Goal: Task Accomplishment & Management: Manage account settings

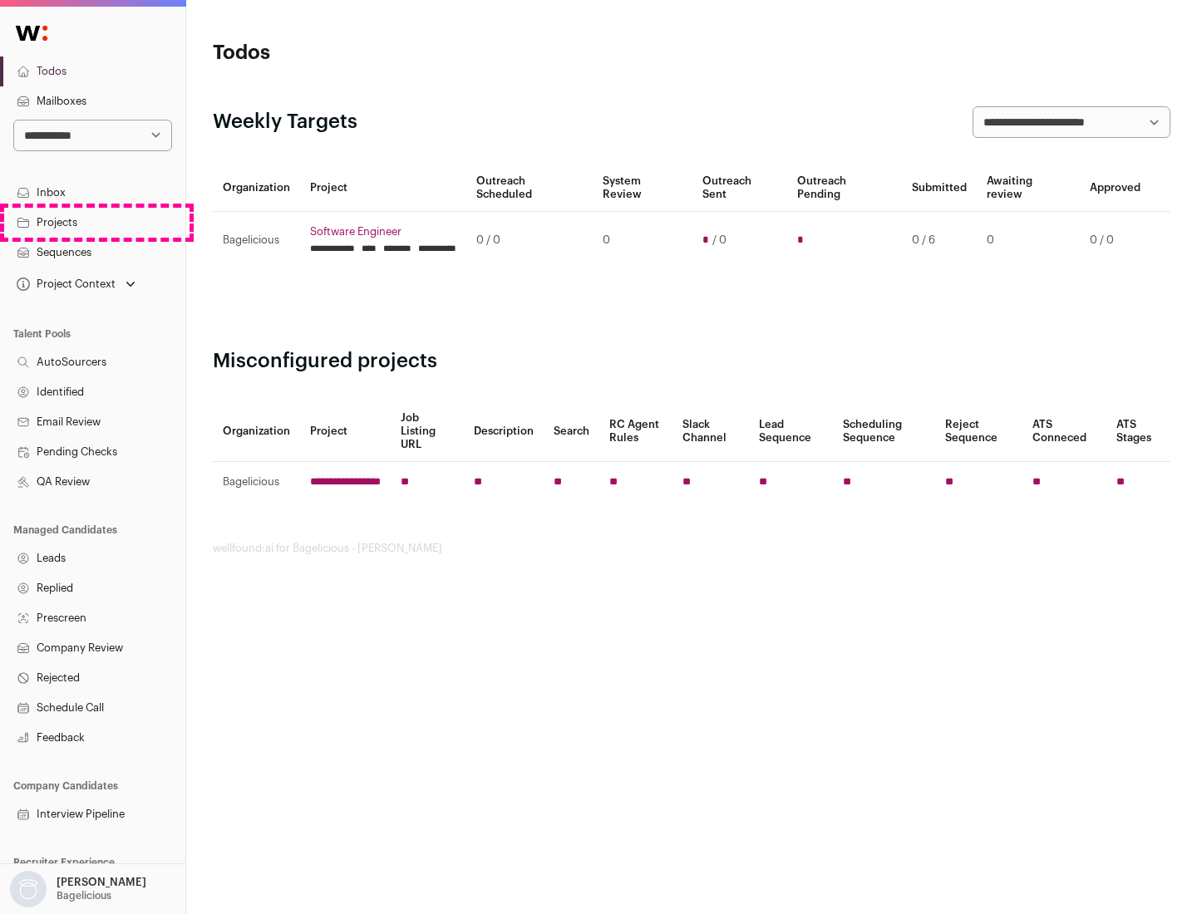
click at [92, 222] on link "Projects" at bounding box center [92, 223] width 185 height 30
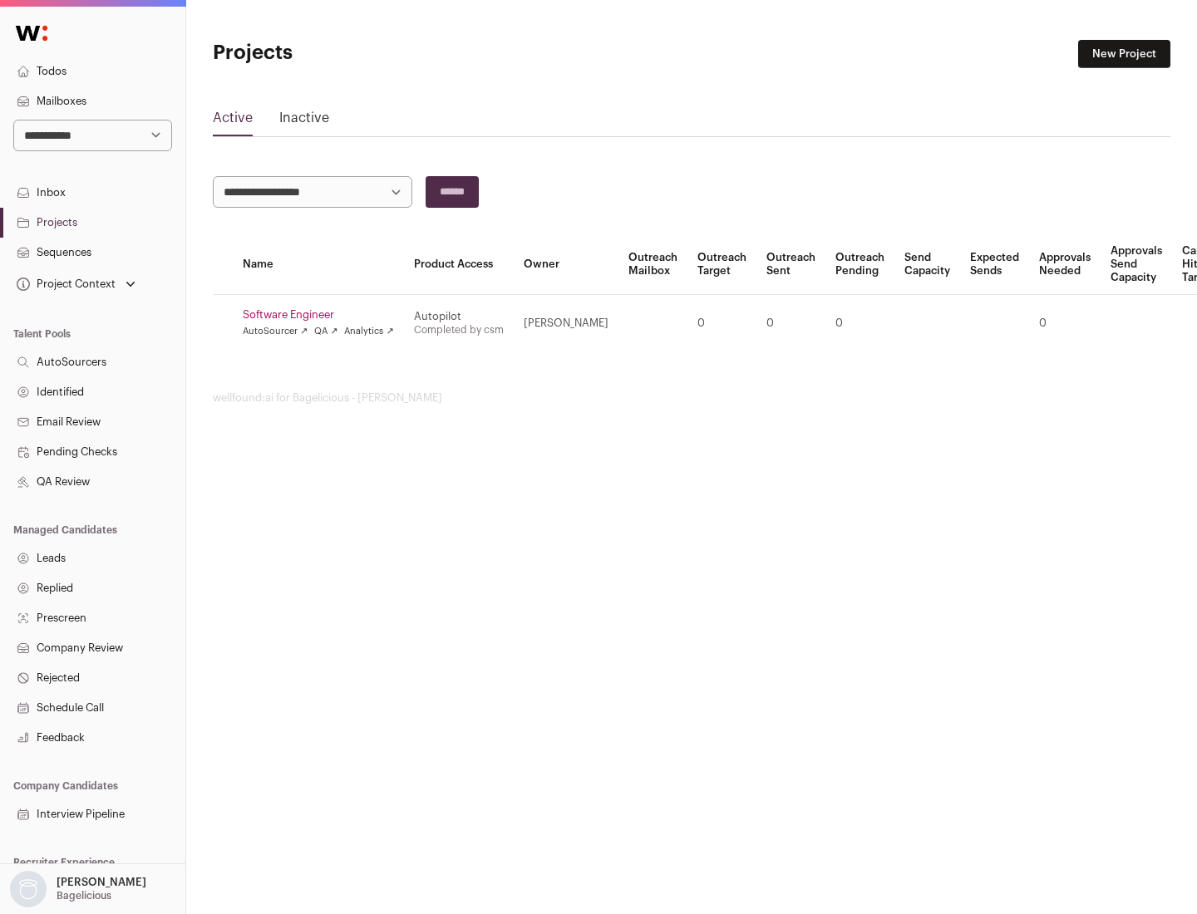
click at [323, 315] on link "Software Engineer" at bounding box center [318, 314] width 151 height 13
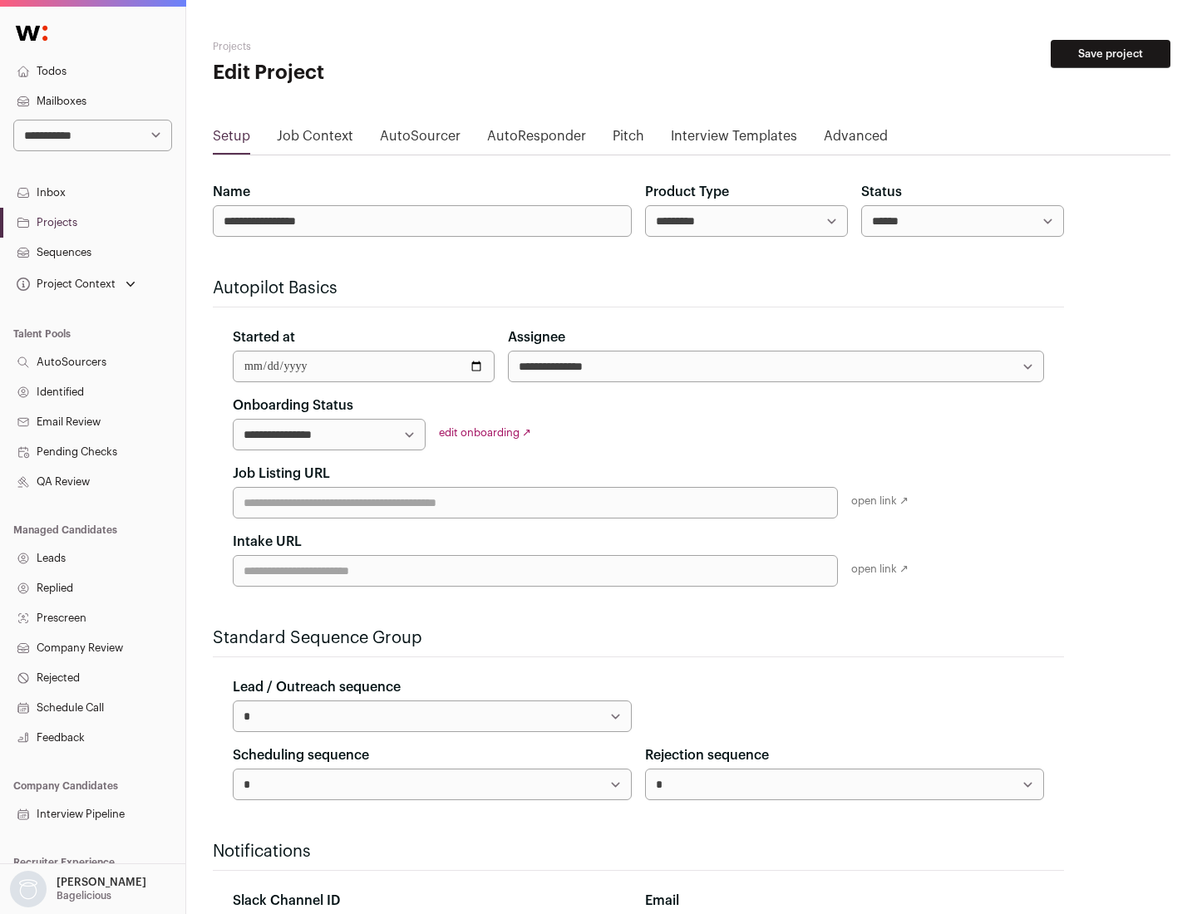
click at [1110, 54] on button "Save project" at bounding box center [1111, 54] width 120 height 28
